Goal: Task Accomplishment & Management: Complete application form

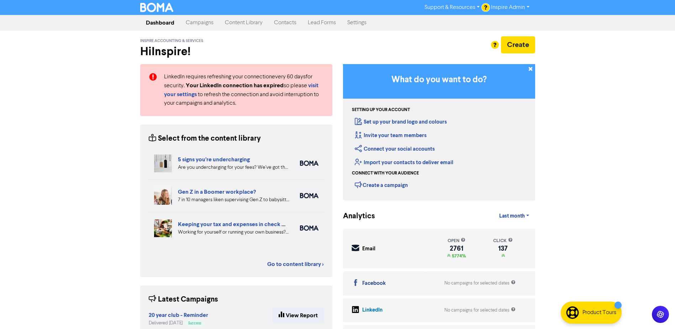
click at [277, 25] on link "Contacts" at bounding box center [285, 23] width 34 height 14
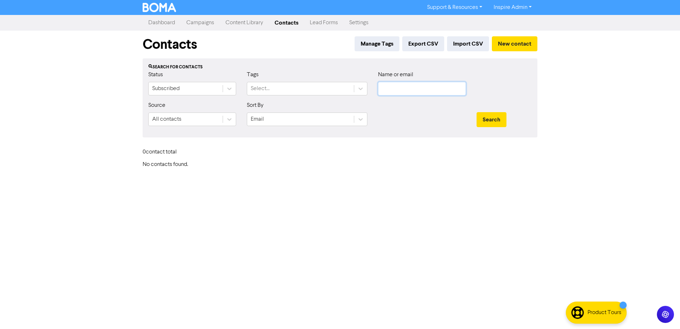
type input "[EMAIL_ADDRESS][DOMAIN_NAME]"
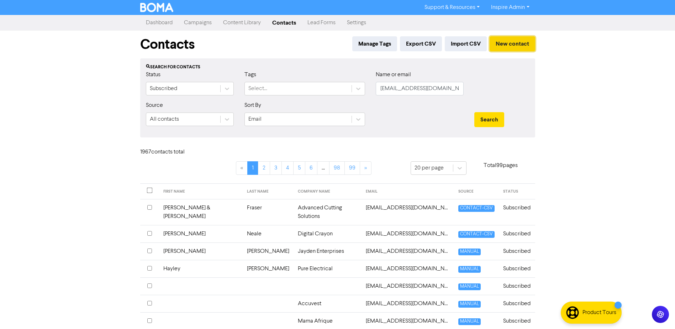
click at [525, 44] on button "New contact" at bounding box center [513, 43] width 46 height 15
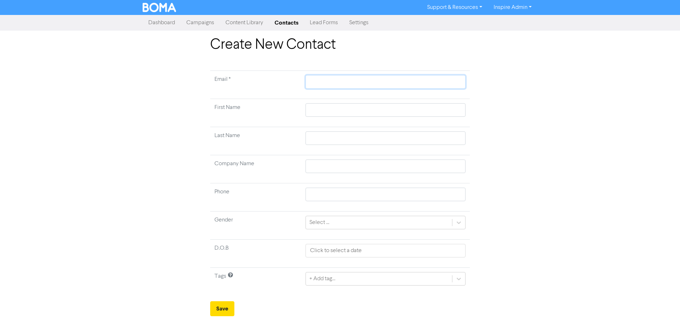
click at [335, 85] on input "text" at bounding box center [386, 82] width 160 height 14
type input "e"
type input "el"
type input "ell"
type input "[PERSON_NAME]"
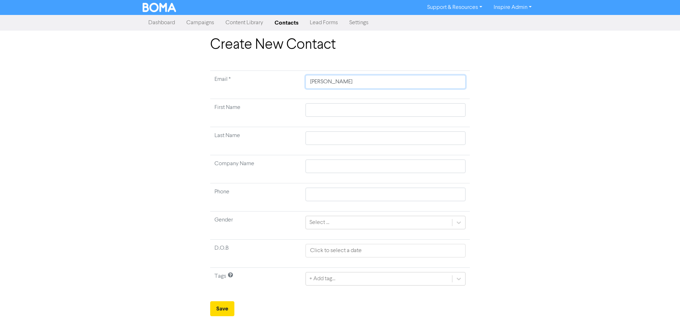
type input "[PERSON_NAME][EMAIL_ADDRESS][DOMAIN_NAME]"
type input "[PERSON_NAME]"
type input "Inspire Accounting & Business Services Pty Ltd"
type input "[EMAIL_ADDRESS][DOMAIN_NAME]"
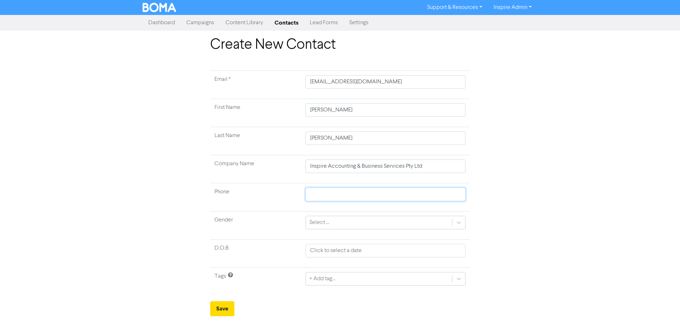
type input "0459069572"
click at [460, 223] on icon at bounding box center [459, 222] width 4 height 2
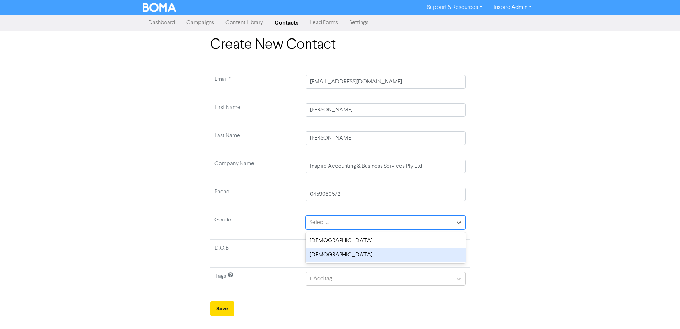
click at [349, 254] on div "[DEMOGRAPHIC_DATA]" at bounding box center [386, 255] width 160 height 14
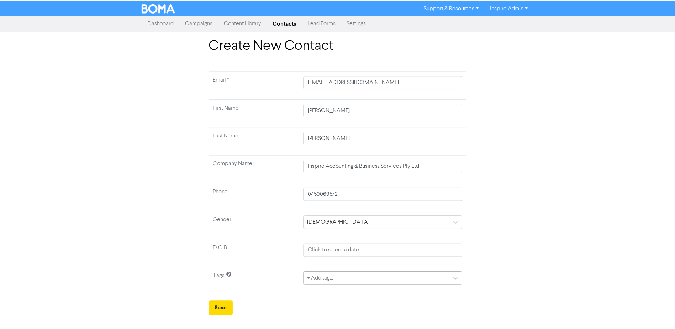
scroll to position [66, 0]
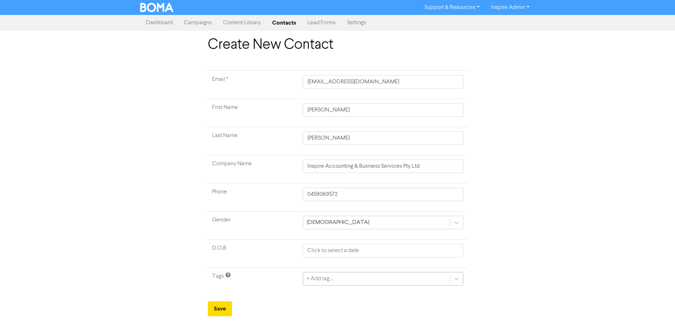
click at [325, 280] on div "+ Add tag..." at bounding box center [383, 279] width 160 height 14
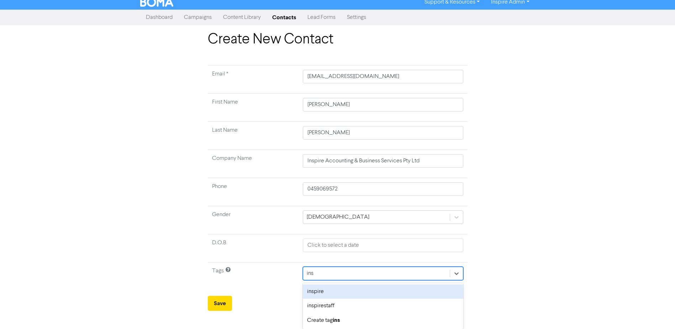
scroll to position [5, 0]
type input "inspire"
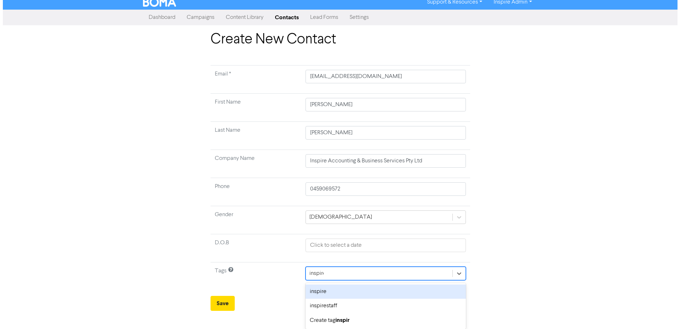
scroll to position [0, 0]
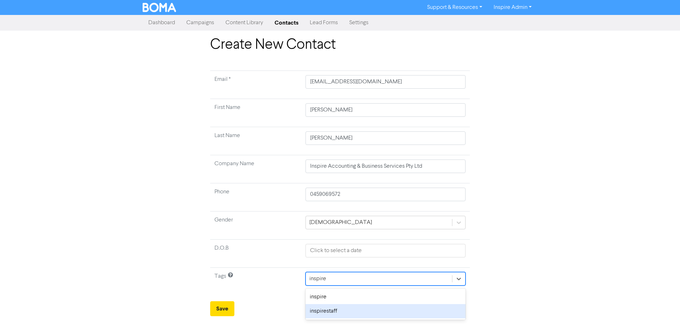
click at [331, 309] on div "inspirestaff" at bounding box center [386, 311] width 160 height 14
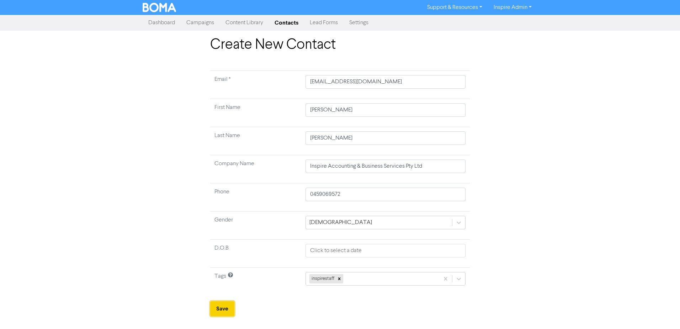
click at [221, 308] on button "Save" at bounding box center [222, 308] width 24 height 15
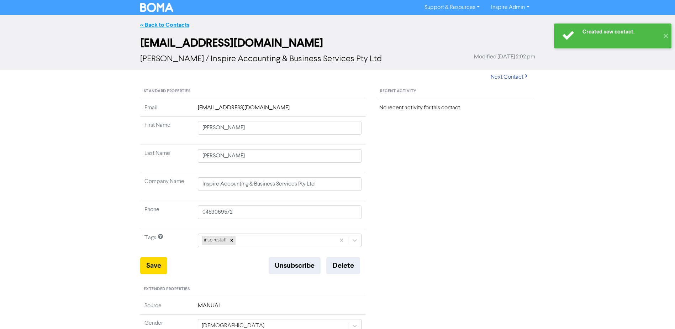
click at [165, 22] on link "<< Back to Contacts" at bounding box center [164, 24] width 49 height 7
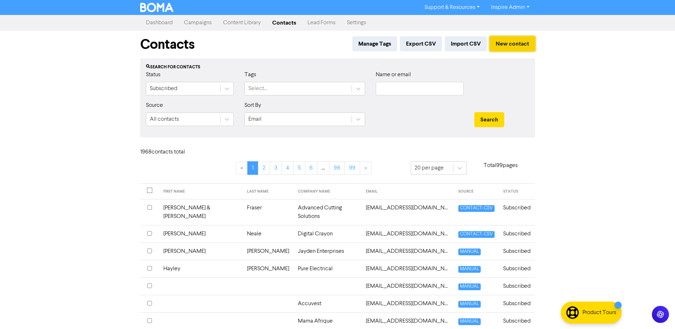
click at [512, 42] on button "New contact" at bounding box center [513, 43] width 46 height 15
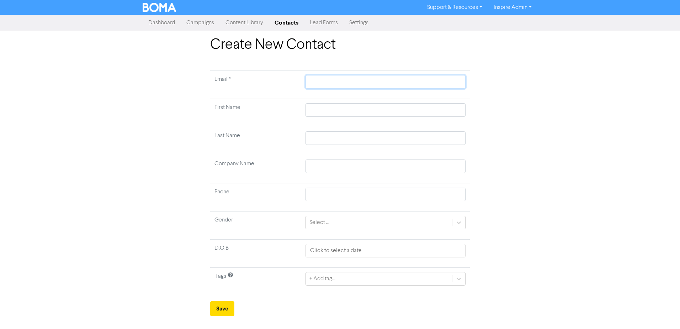
click at [320, 78] on input "text" at bounding box center [386, 82] width 160 height 14
type input "J"
type input "Jo"
type input "Jor"
type input "Jorj"
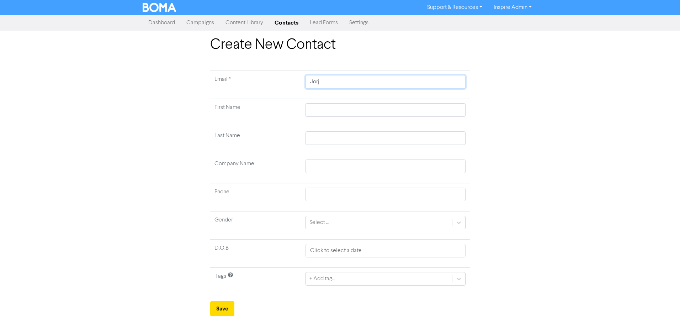
type input "[PERSON_NAME]"
type input "Jorjia"
type input "[PERSON_NAME][EMAIL_ADDRESS][DOMAIN_NAME]"
type input "Jorjia"
type input "[PERSON_NAME]"
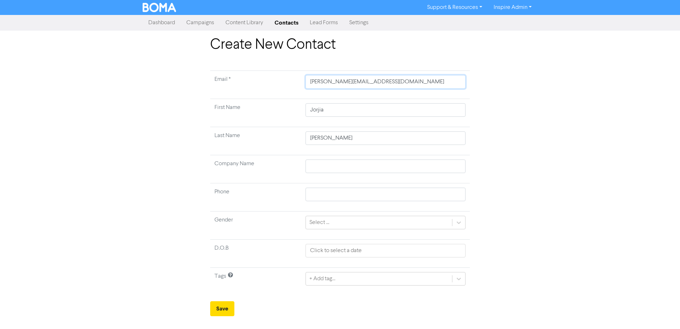
type input "[EMAIL_ADDRESS][DOMAIN_NAME]"
type input "0427437027"
click at [388, 219] on div "Select ..." at bounding box center [379, 222] width 146 height 13
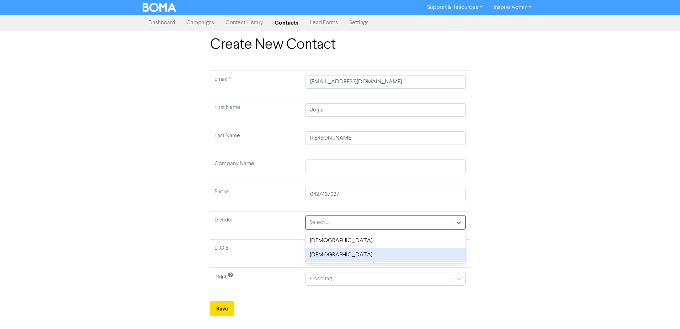
click at [343, 254] on div "[DEMOGRAPHIC_DATA]" at bounding box center [386, 255] width 160 height 14
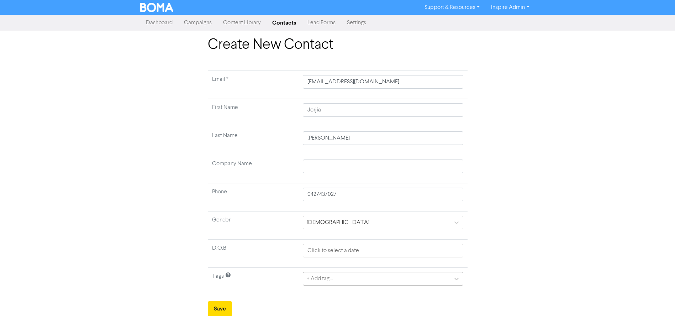
click at [336, 280] on div "+ Add tag..." at bounding box center [383, 279] width 160 height 14
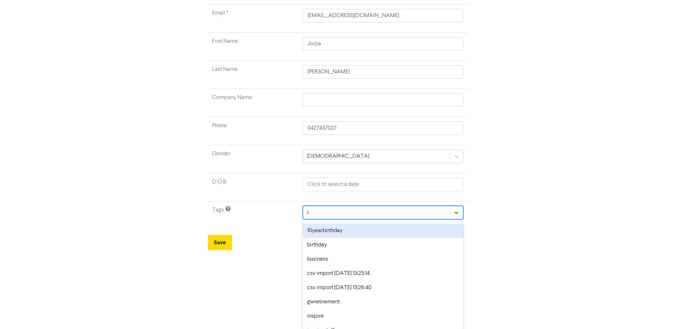
scroll to position [5, 0]
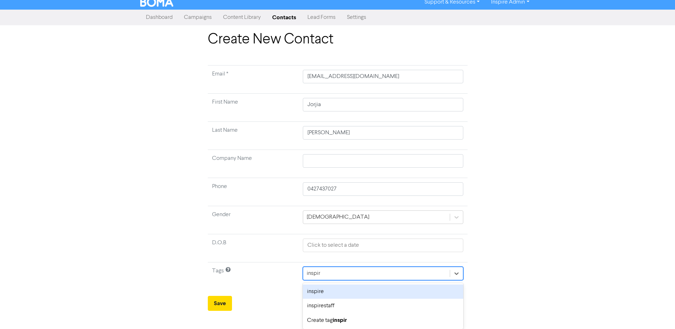
type input "inspire"
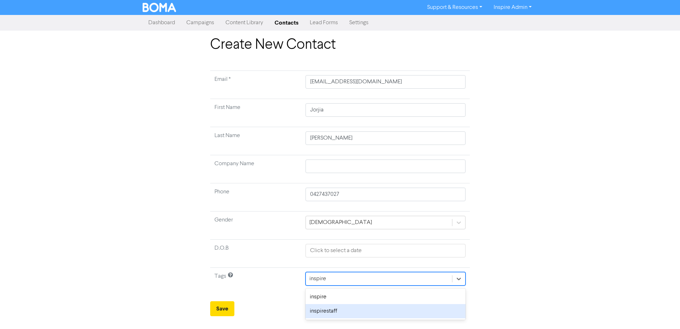
click at [337, 319] on div "inspire inspirestaff" at bounding box center [386, 303] width 160 height 31
click at [337, 318] on div "inspirestaff" at bounding box center [386, 311] width 160 height 14
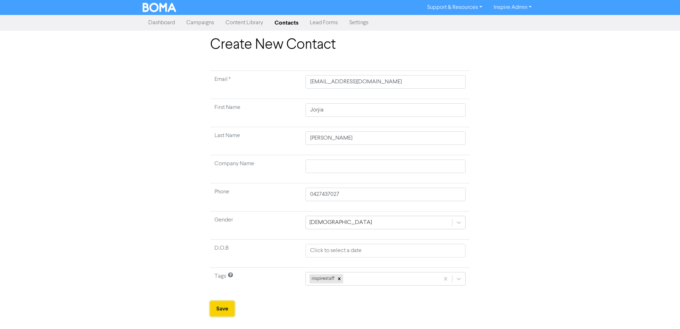
click at [216, 307] on button "Save" at bounding box center [222, 308] width 24 height 15
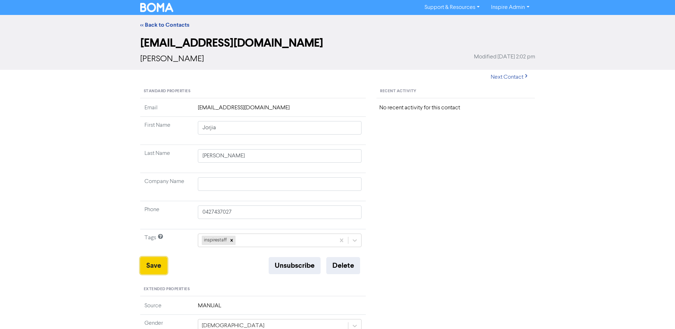
drag, startPoint x: 158, startPoint y: 263, endPoint x: 164, endPoint y: 264, distance: 5.8
click at [158, 263] on button "Save" at bounding box center [153, 265] width 27 height 17
